Goal: Navigation & Orientation: Find specific page/section

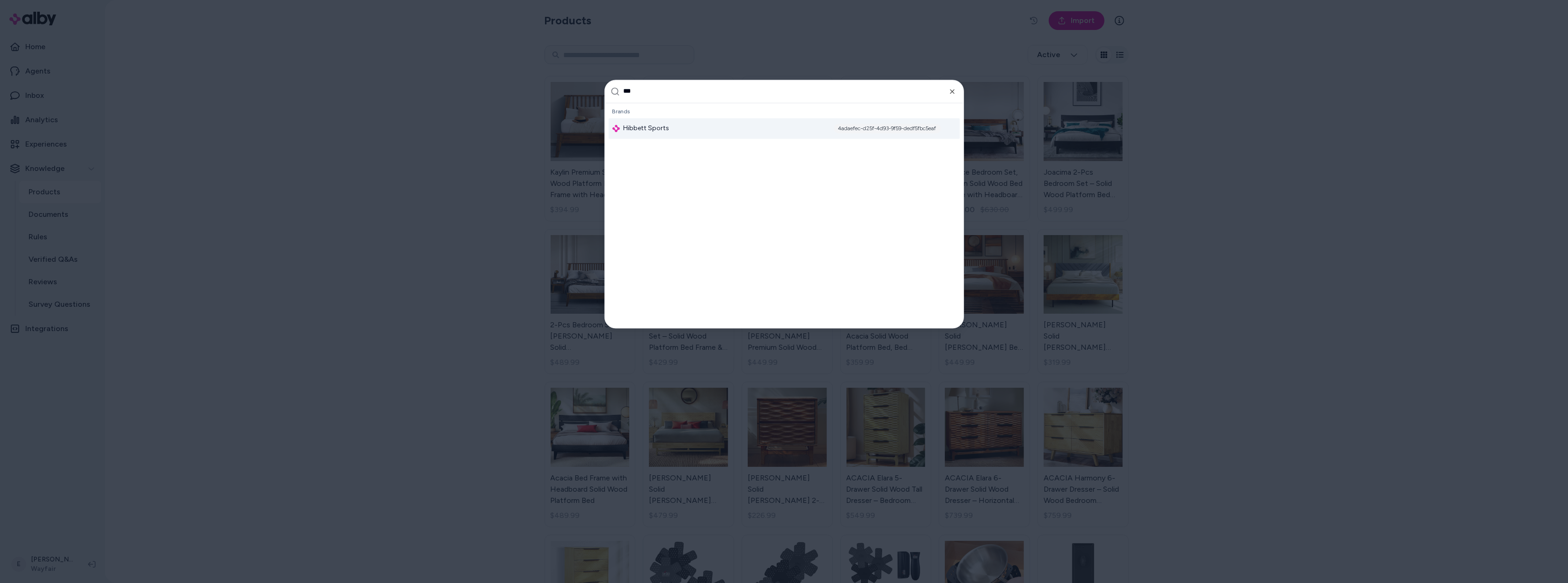
type input "****"
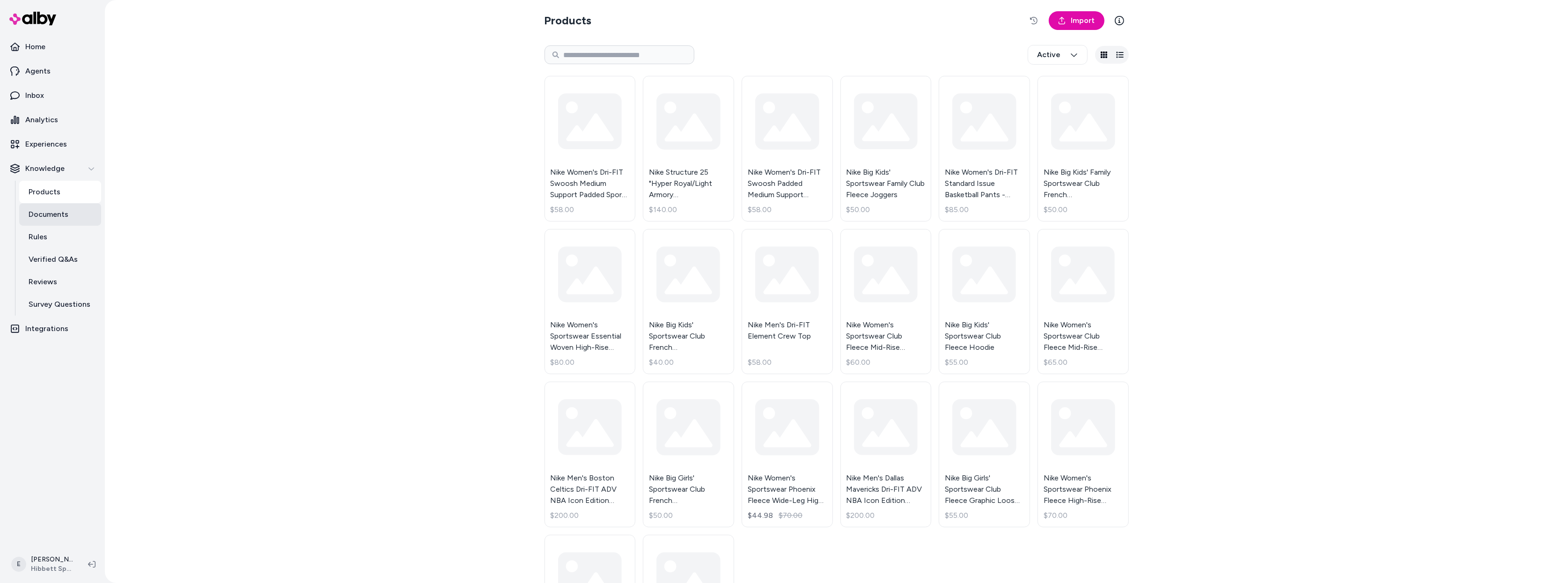
click at [65, 216] on p "Documents" at bounding box center [48, 214] width 40 height 11
